Goal: Find specific page/section: Find specific page/section

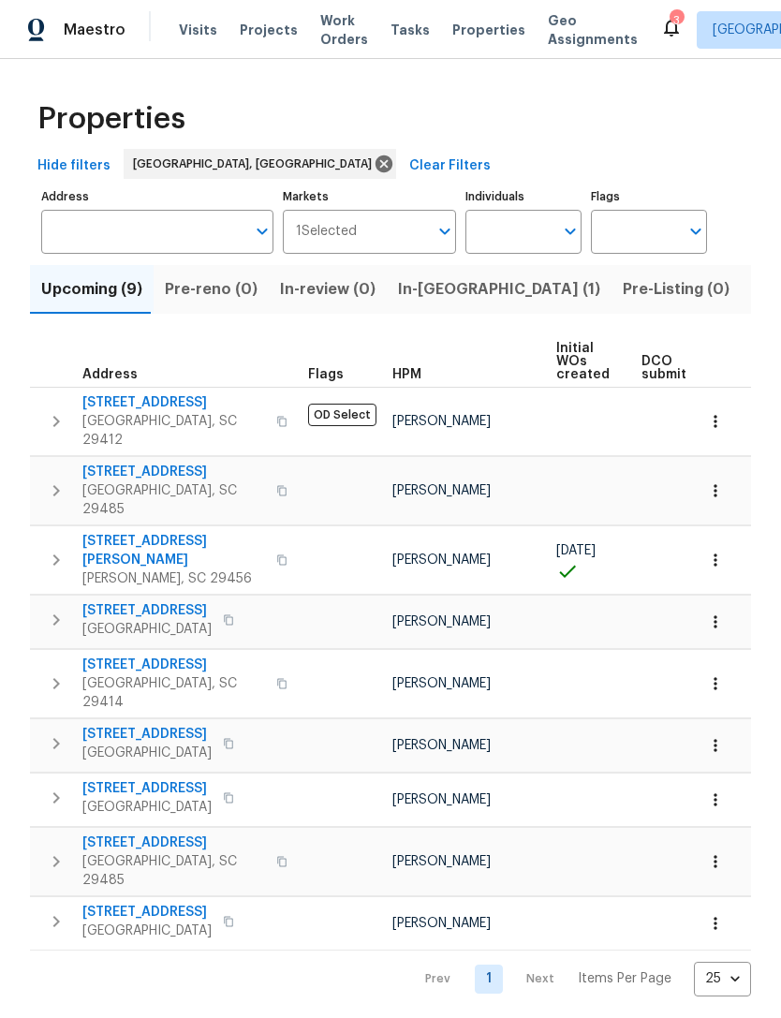
click at [191, 50] on div "Maestro Visits Projects Work Orders Tasks Properties Geo Assignments 3 [GEOGRAP…" at bounding box center [390, 29] width 781 height 59
click at [191, 35] on span "Visits" at bounding box center [198, 30] width 38 height 19
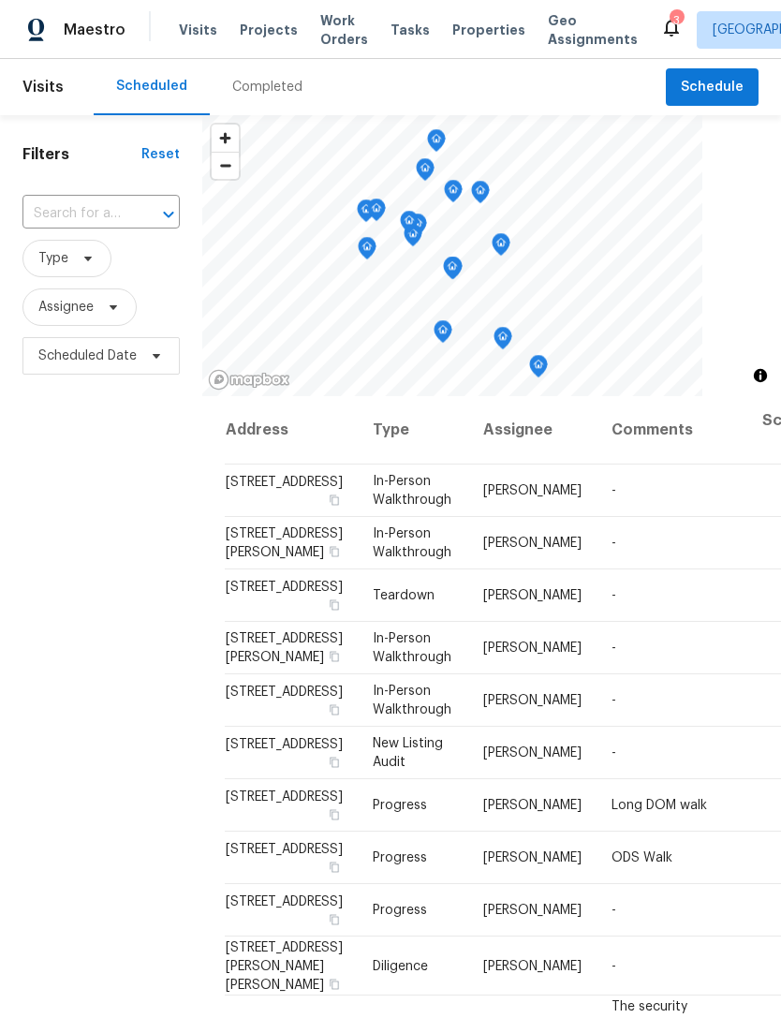
click at [454, 21] on span "Properties" at bounding box center [488, 30] width 73 height 19
